Goal: Task Accomplishment & Management: Use online tool/utility

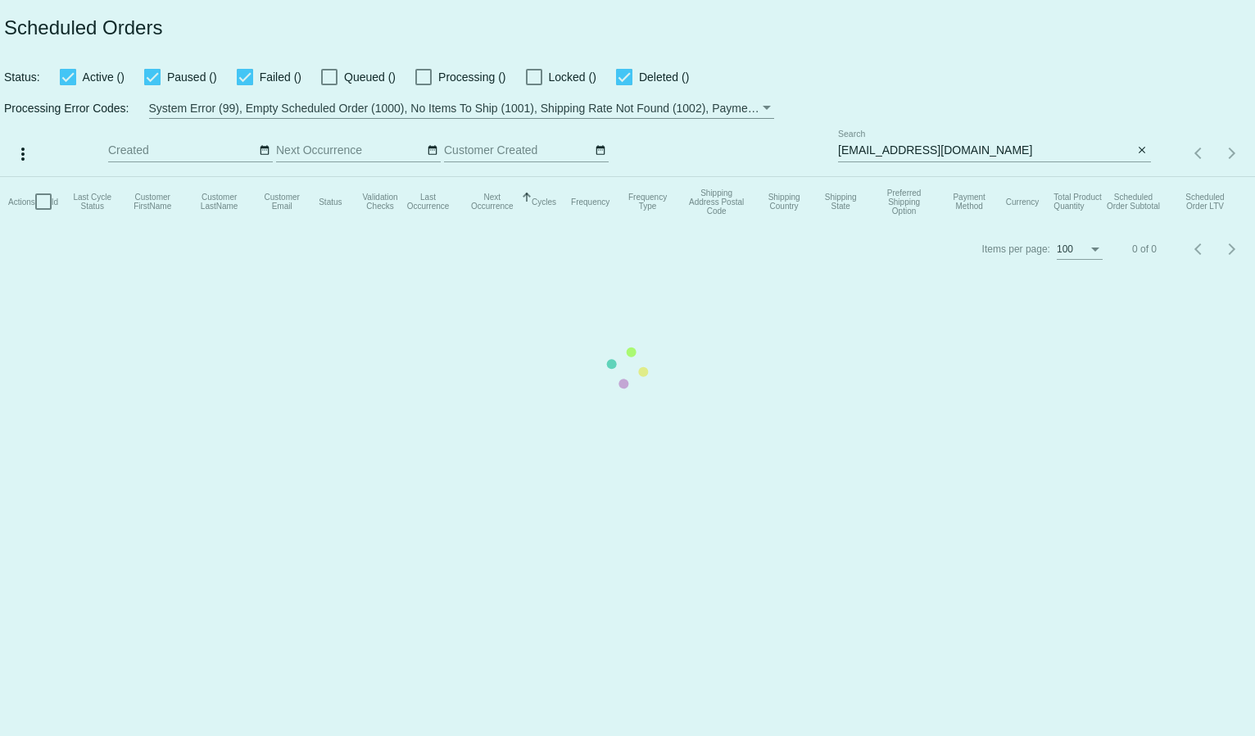
click at [865, 177] on mat-table "Actions Id Last Cycle Status Customer FirstName Customer LastName Customer Emai…" at bounding box center [627, 201] width 1255 height 49
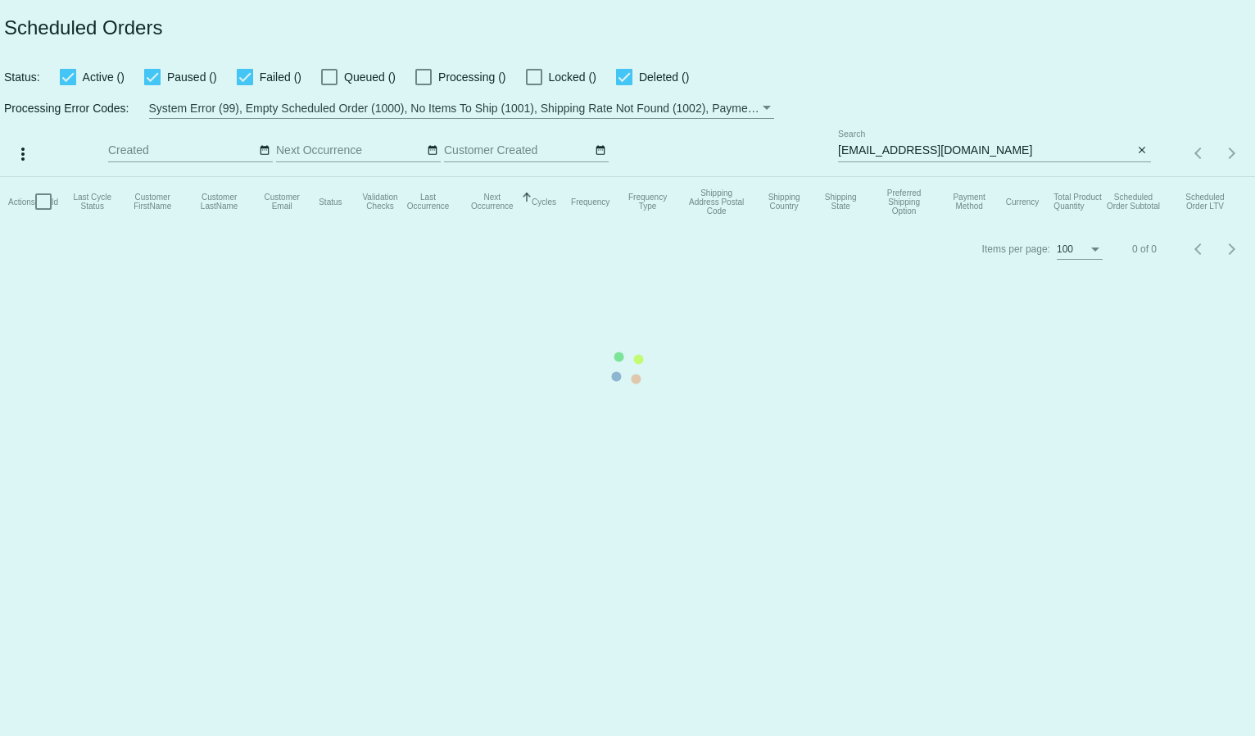
click at [865, 177] on mat-table "Actions Id Last Cycle Status Customer FirstName Customer LastName Customer Emai…" at bounding box center [627, 201] width 1255 height 49
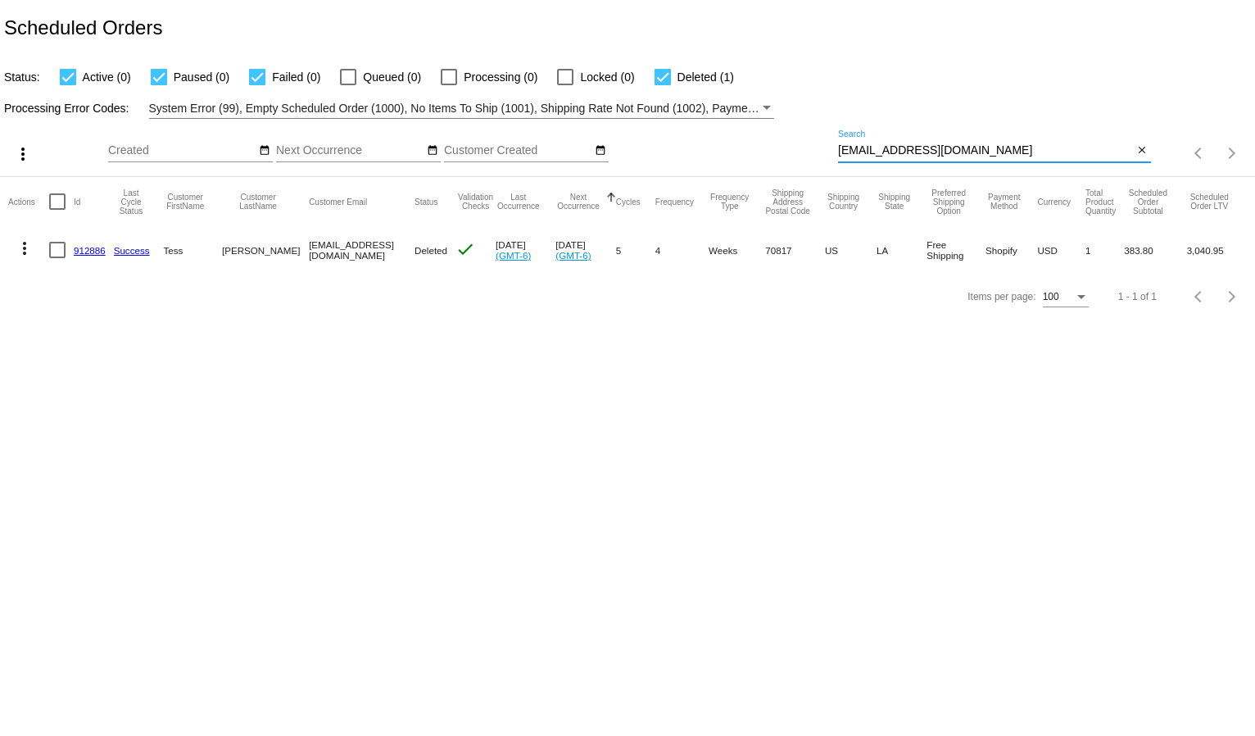
click at [881, 148] on input "[EMAIL_ADDRESS][DOMAIN_NAME]" at bounding box center [986, 150] width 296 height 13
paste input "[PERSON_NAME][EMAIL_ADDRESS][DOMAIN_NAME]"
type input "[PERSON_NAME][EMAIL_ADDRESS][DOMAIN_NAME]"
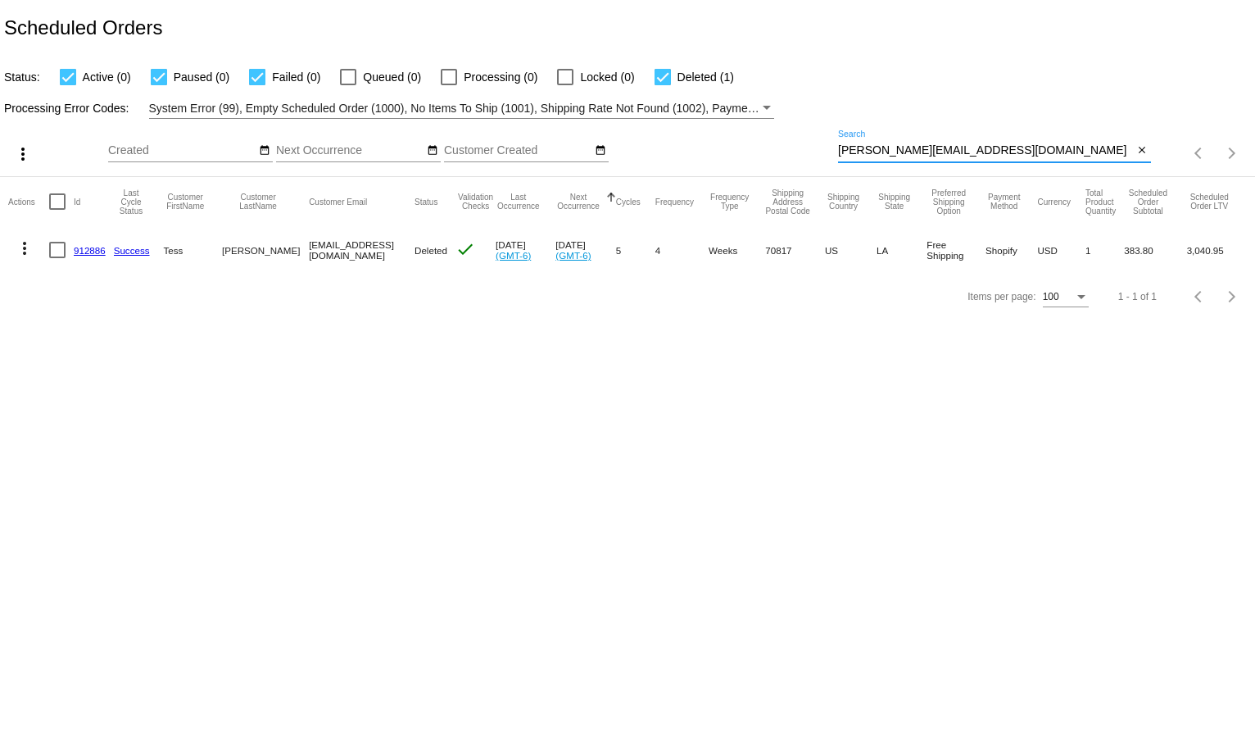
click at [895, 111] on div "Processing Error Codes: System Error (99), Empty Scheduled Order (1000), No Ite…" at bounding box center [627, 103] width 1255 height 32
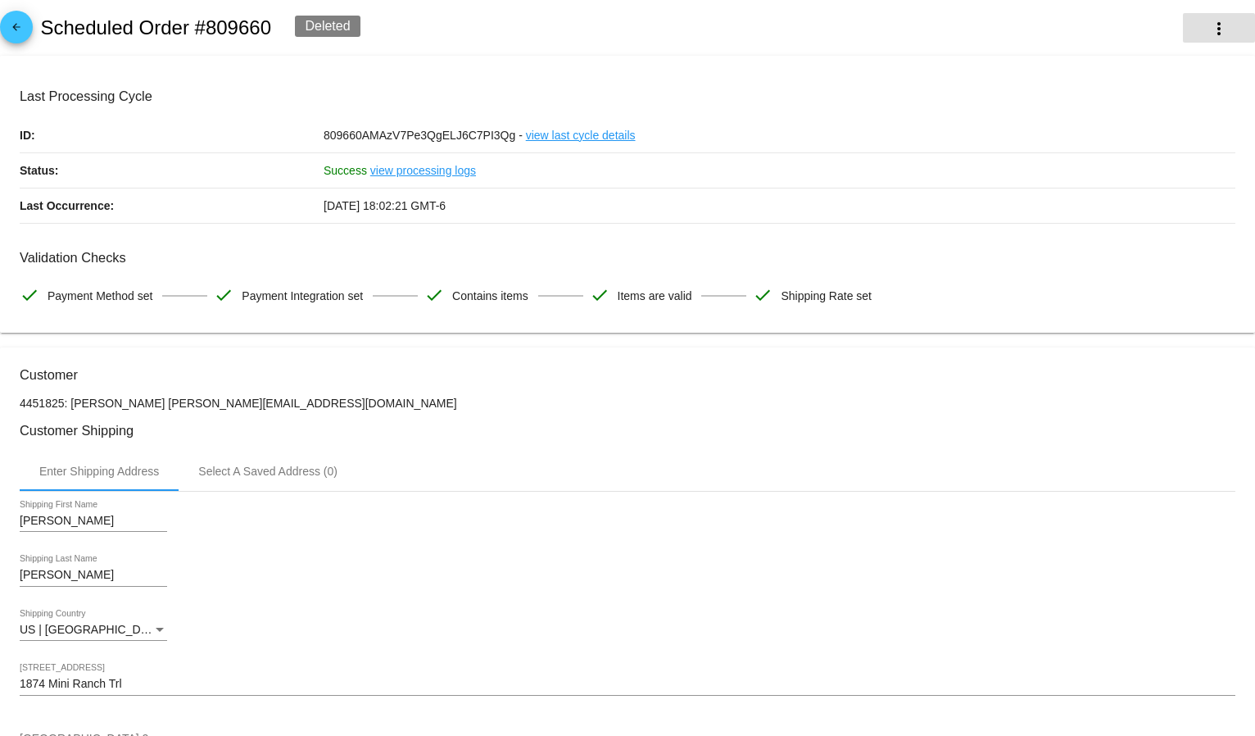
click at [1189, 31] on button "more_vert" at bounding box center [1219, 28] width 72 height 30
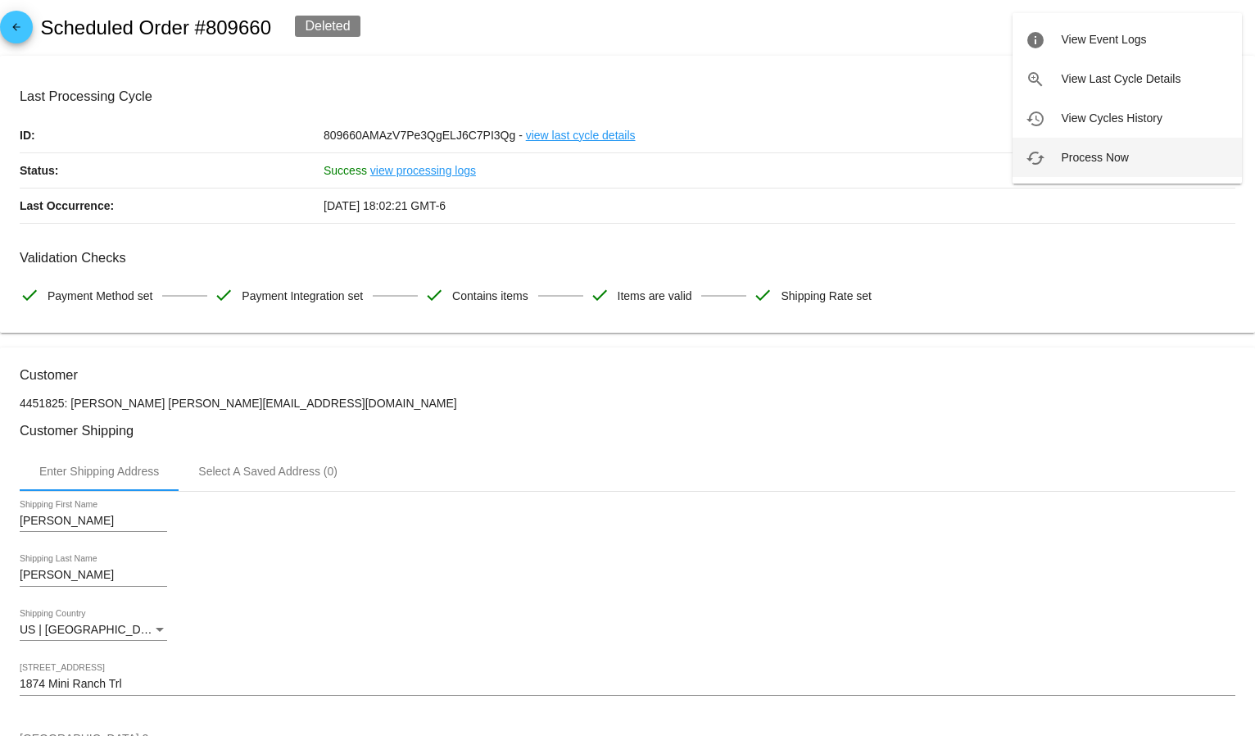
click at [1095, 144] on button "cached Process Now" at bounding box center [1127, 157] width 229 height 39
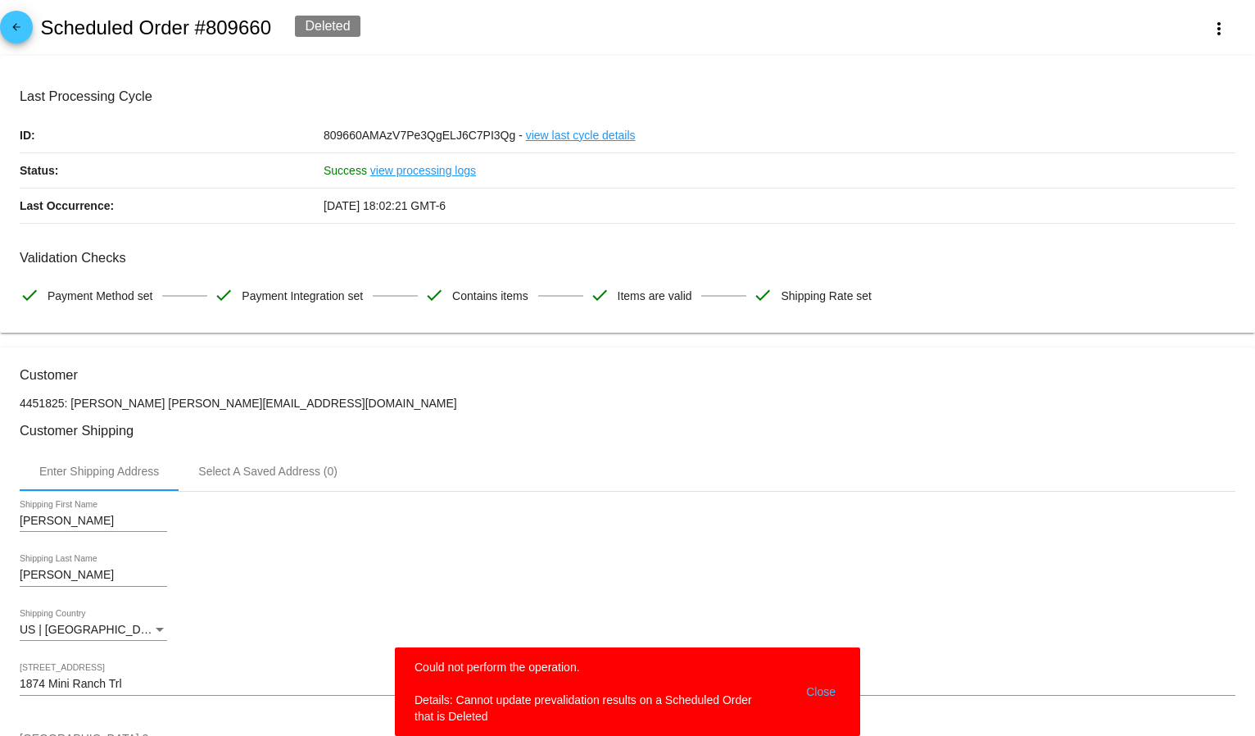
click at [338, 25] on div "Deleted" at bounding box center [327, 26] width 65 height 21
click at [1183, 26] on button "more_vert" at bounding box center [1219, 28] width 72 height 30
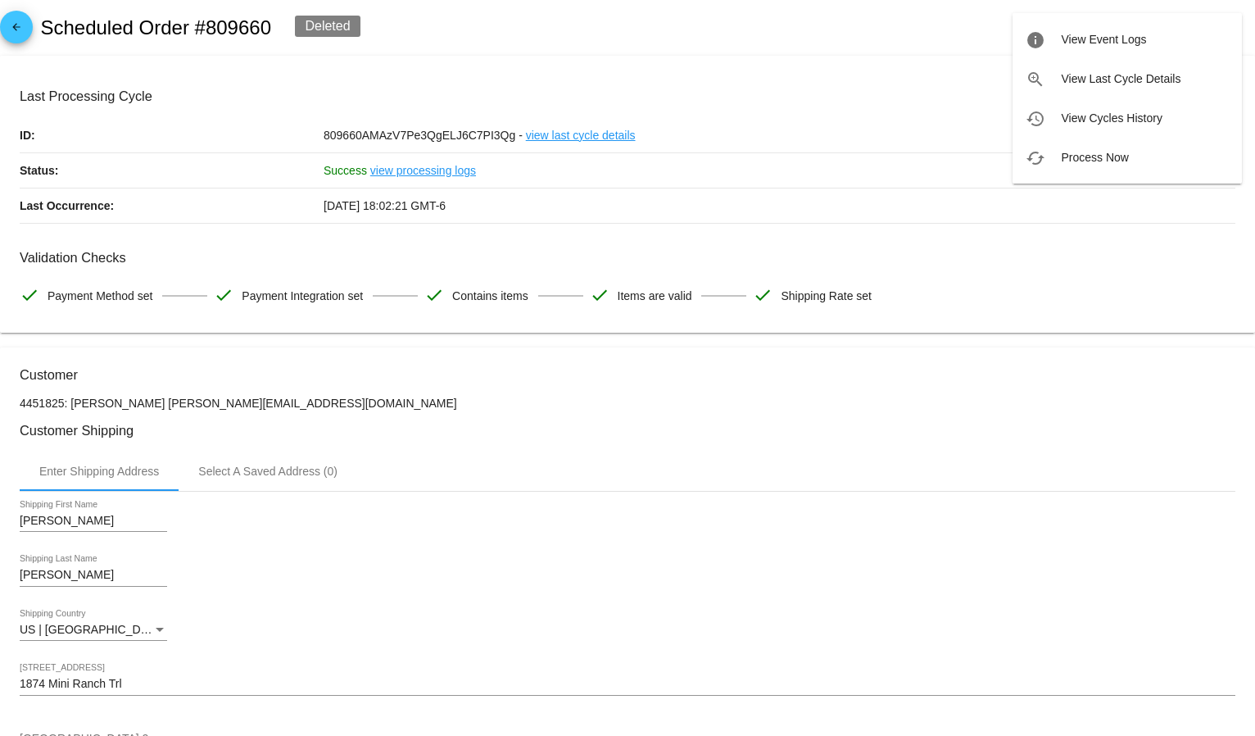
click at [938, 64] on div at bounding box center [627, 368] width 1255 height 736
click at [347, 18] on div "Deleted" at bounding box center [327, 26] width 65 height 21
click at [341, 21] on div "Deleted" at bounding box center [327, 26] width 65 height 21
